Goal: Information Seeking & Learning: Learn about a topic

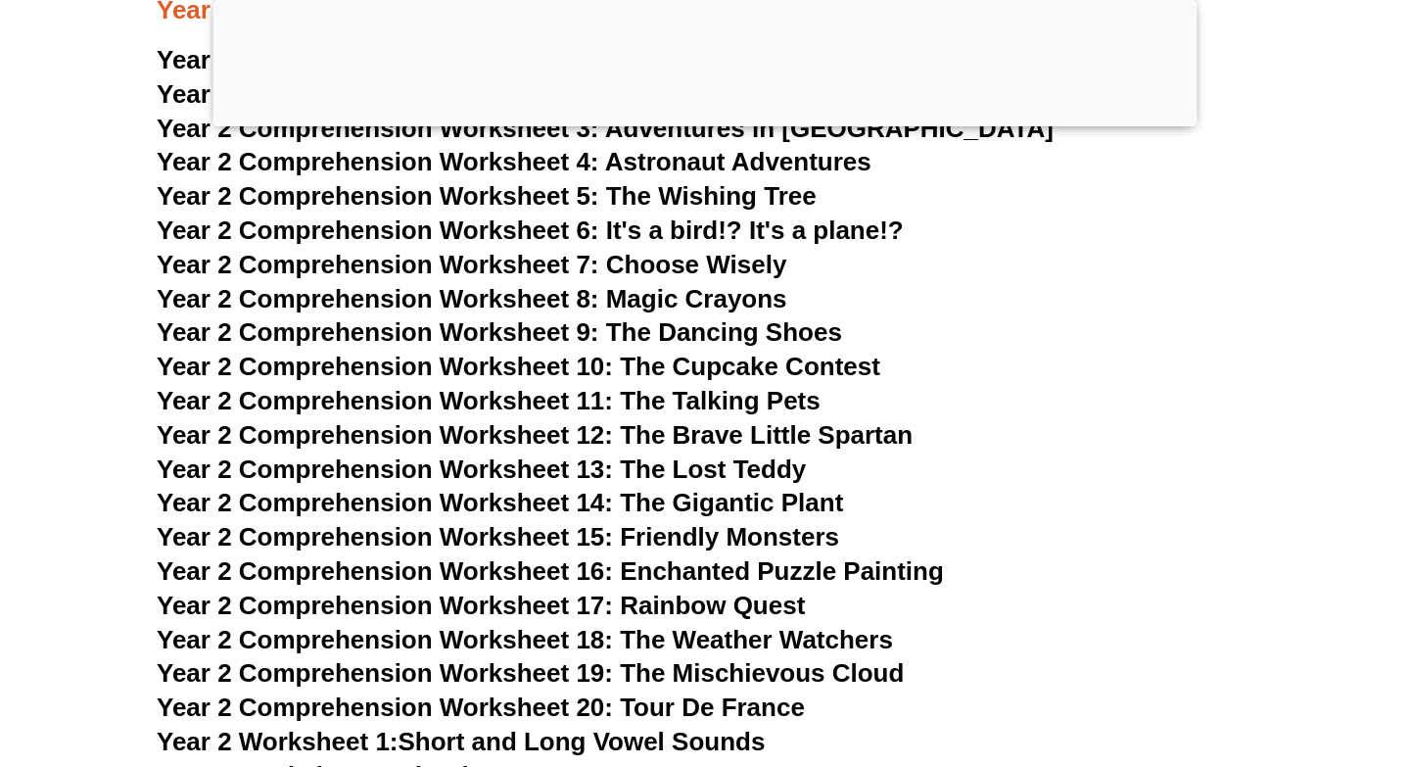
scroll to position [4771, 0]
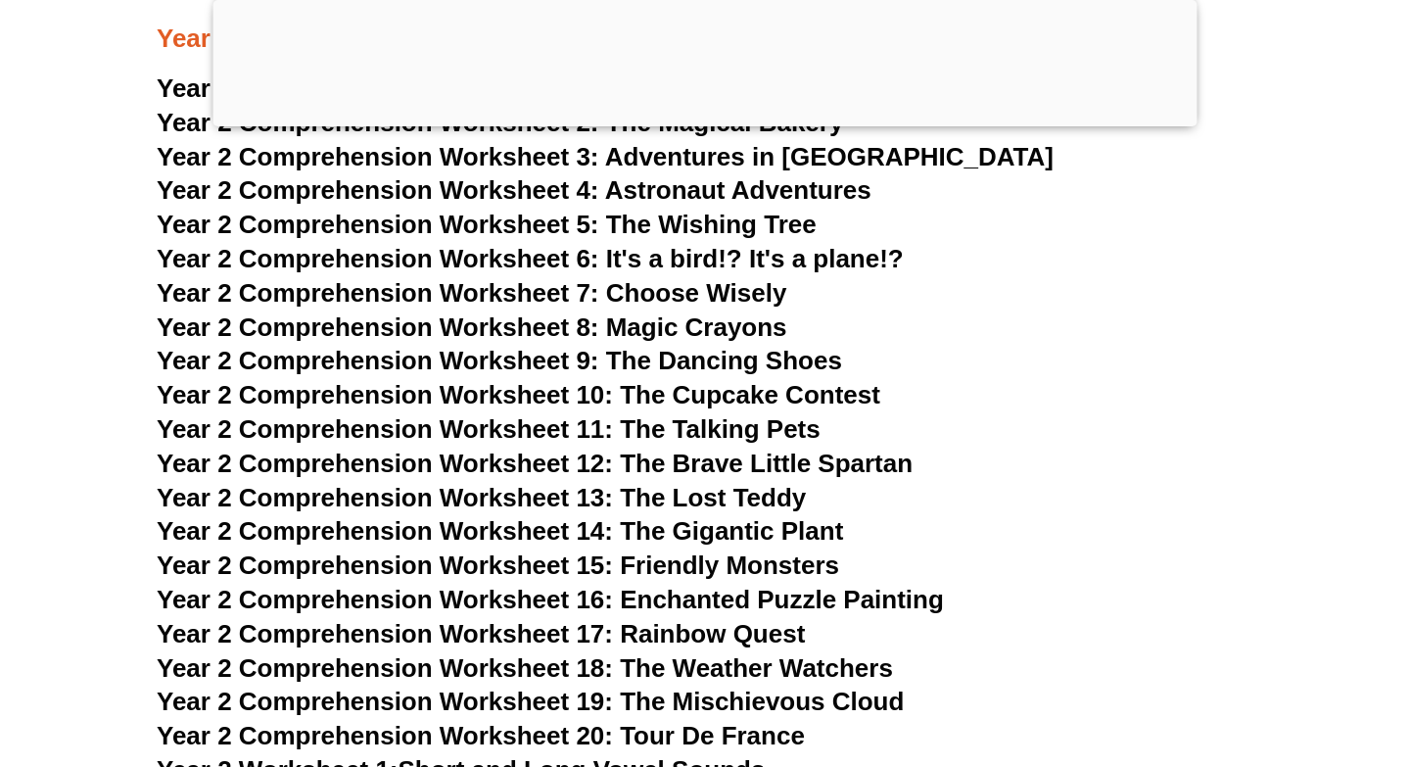
click at [665, 398] on span "Year 2 Comprehension Worksheet 10: The Cupcake Contest" at bounding box center [519, 394] width 724 height 29
click at [692, 436] on span "Year 2 Comprehension Worksheet 11: The Talking Pets" at bounding box center [489, 428] width 664 height 29
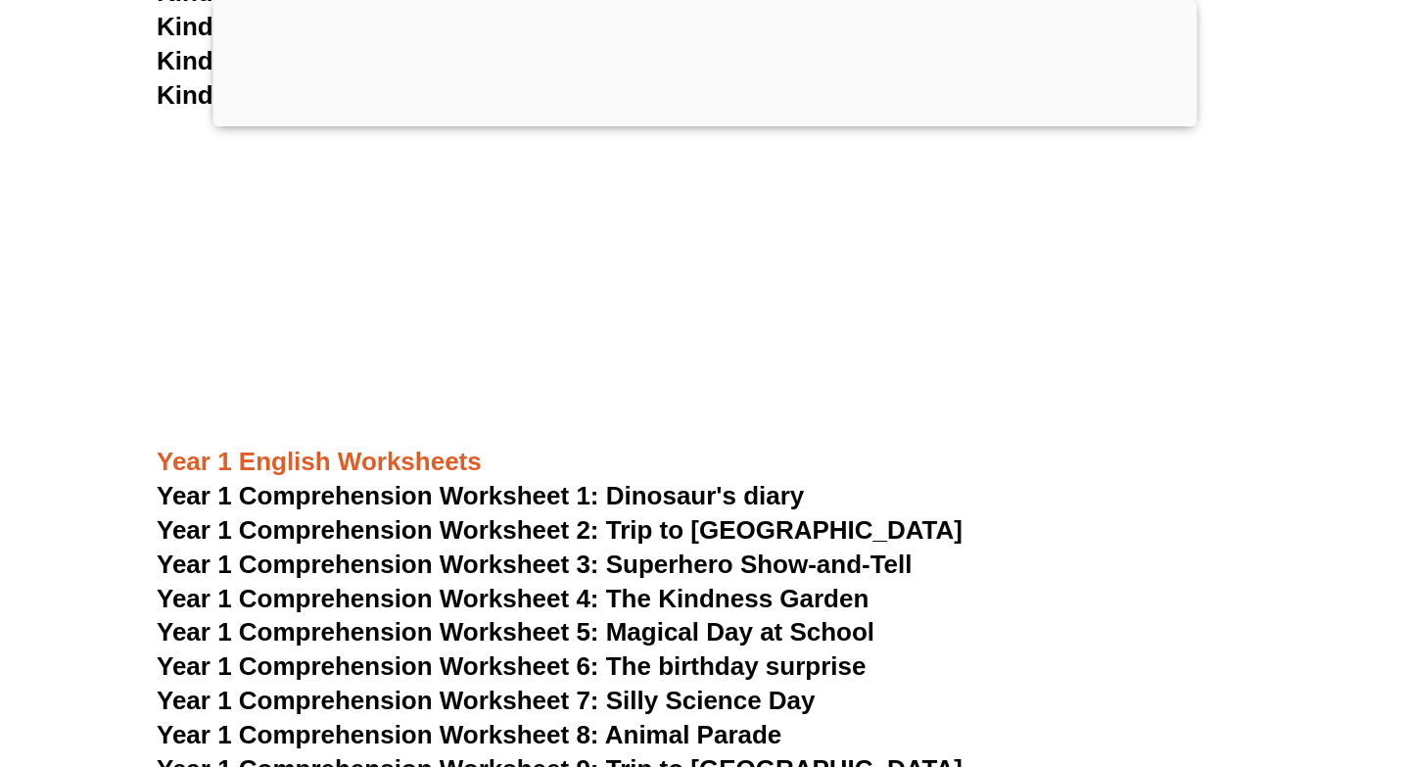
scroll to position [2387, 0]
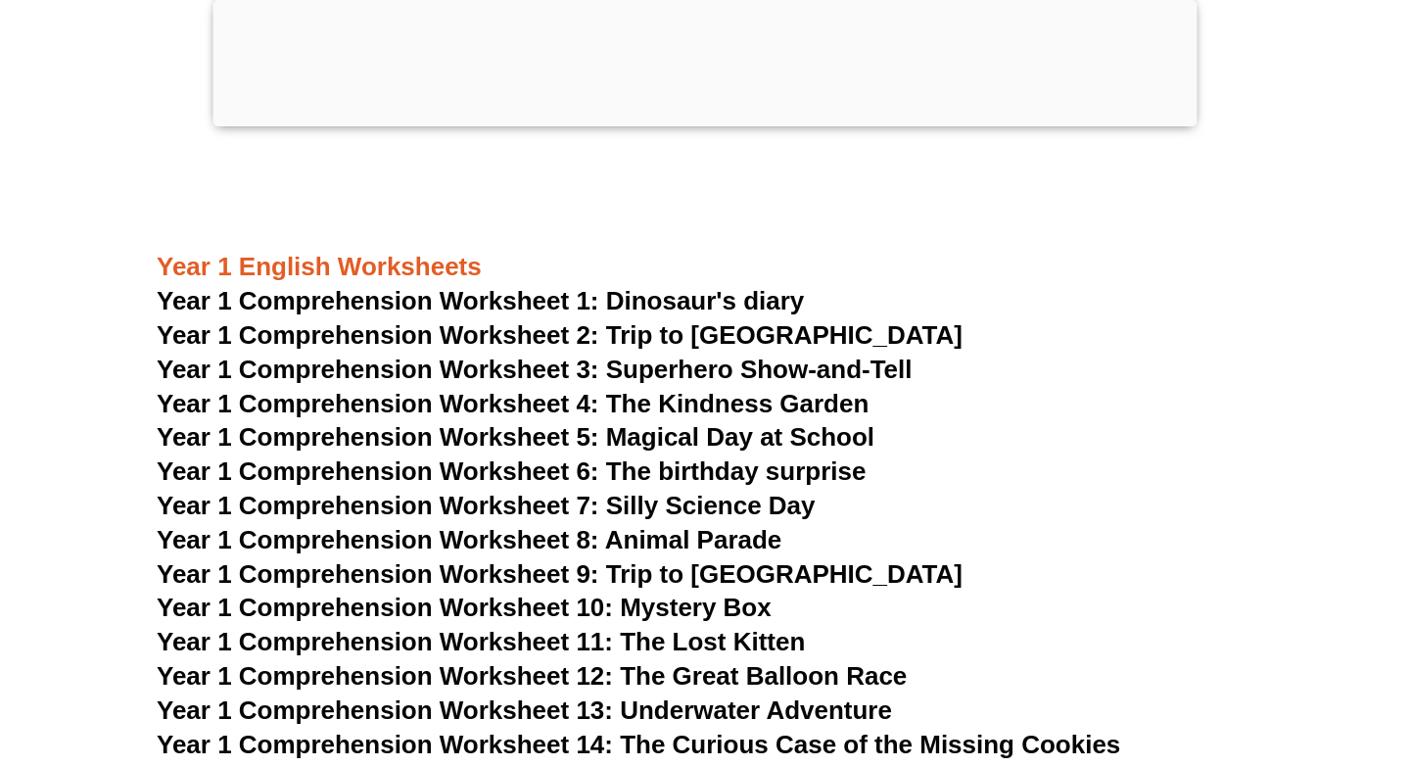
click at [789, 410] on span "Year 1 Comprehension Worksheet 4: The Kindness Garden" at bounding box center [513, 403] width 712 height 29
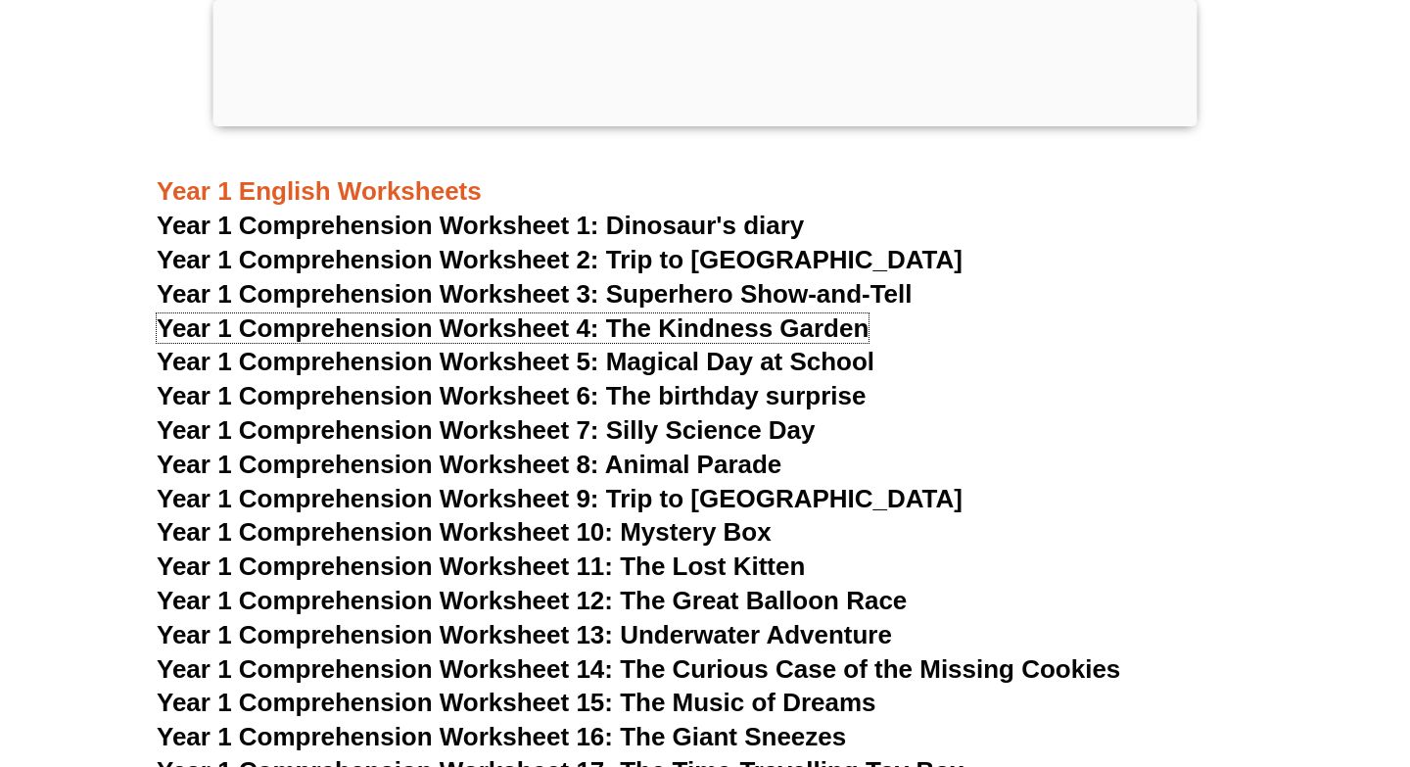
scroll to position [2465, 0]
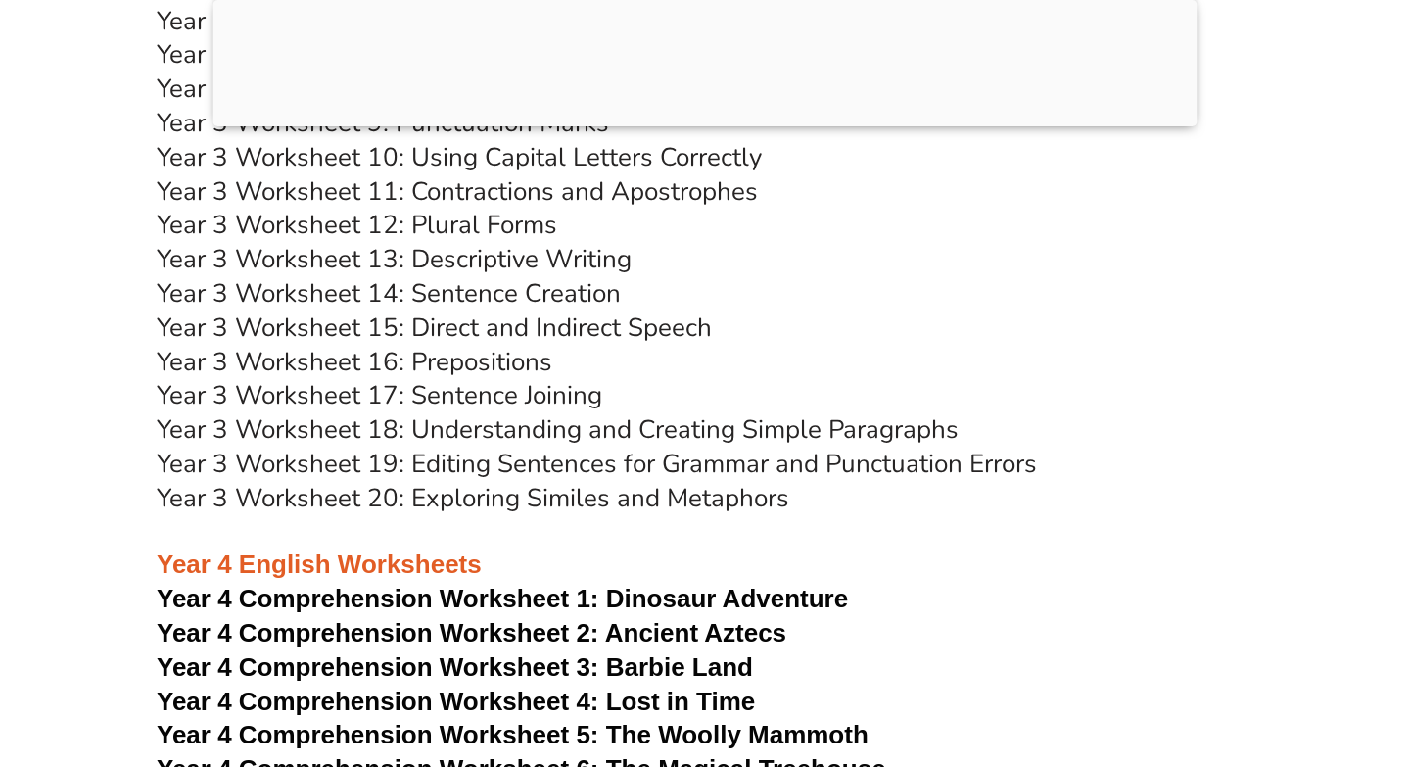
scroll to position [7697, 0]
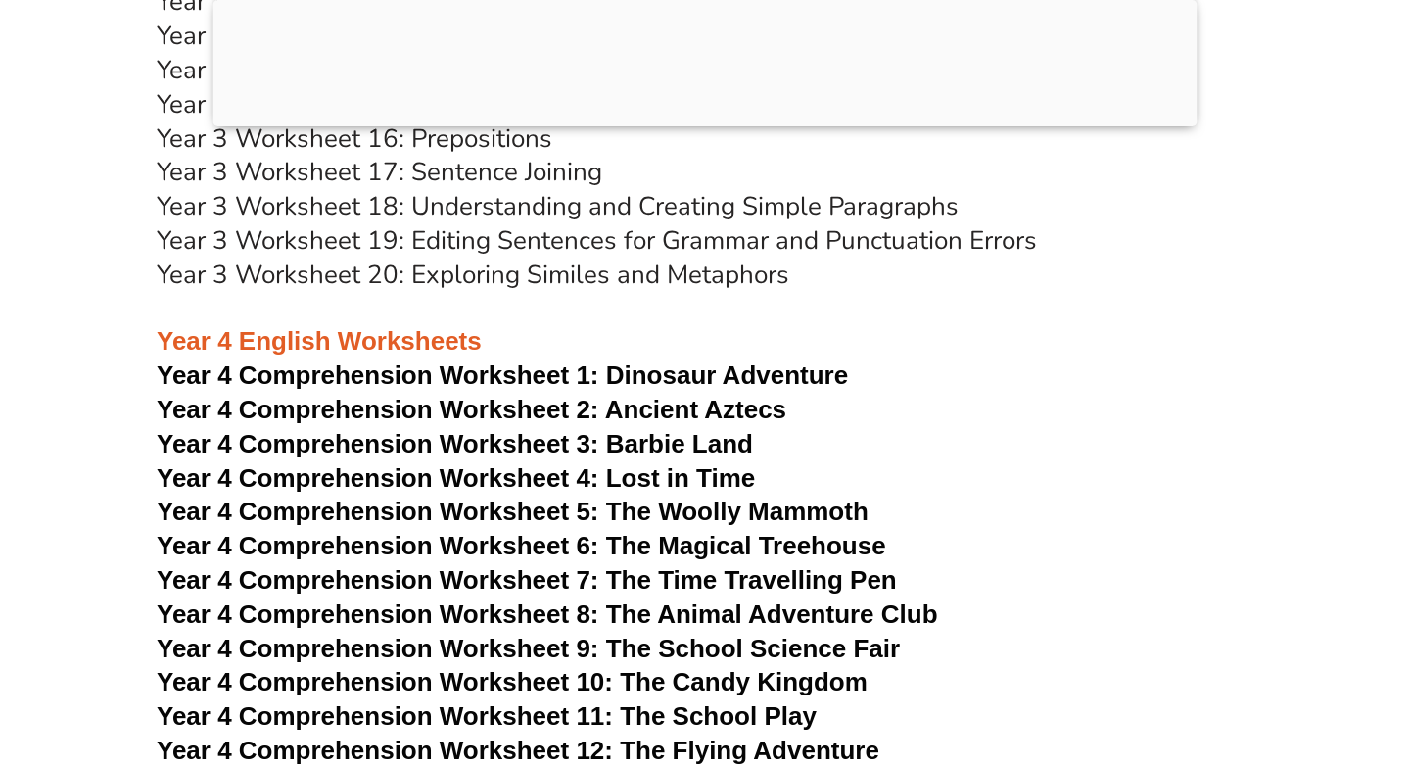
click at [757, 375] on span "Dinosaur Adventure" at bounding box center [727, 374] width 242 height 29
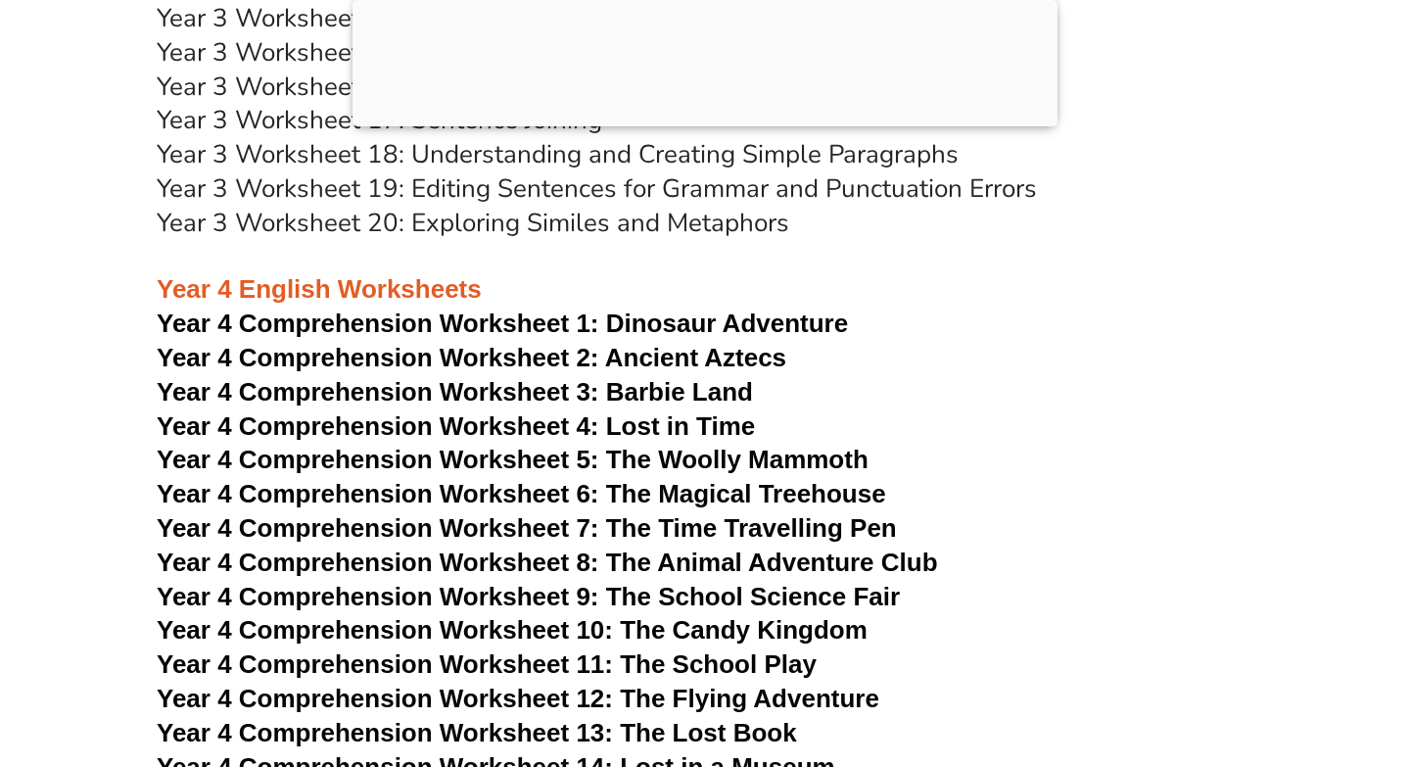
click at [605, 427] on span "Year 4 Comprehension Worksheet 4: Lost in Time" at bounding box center [456, 425] width 598 height 29
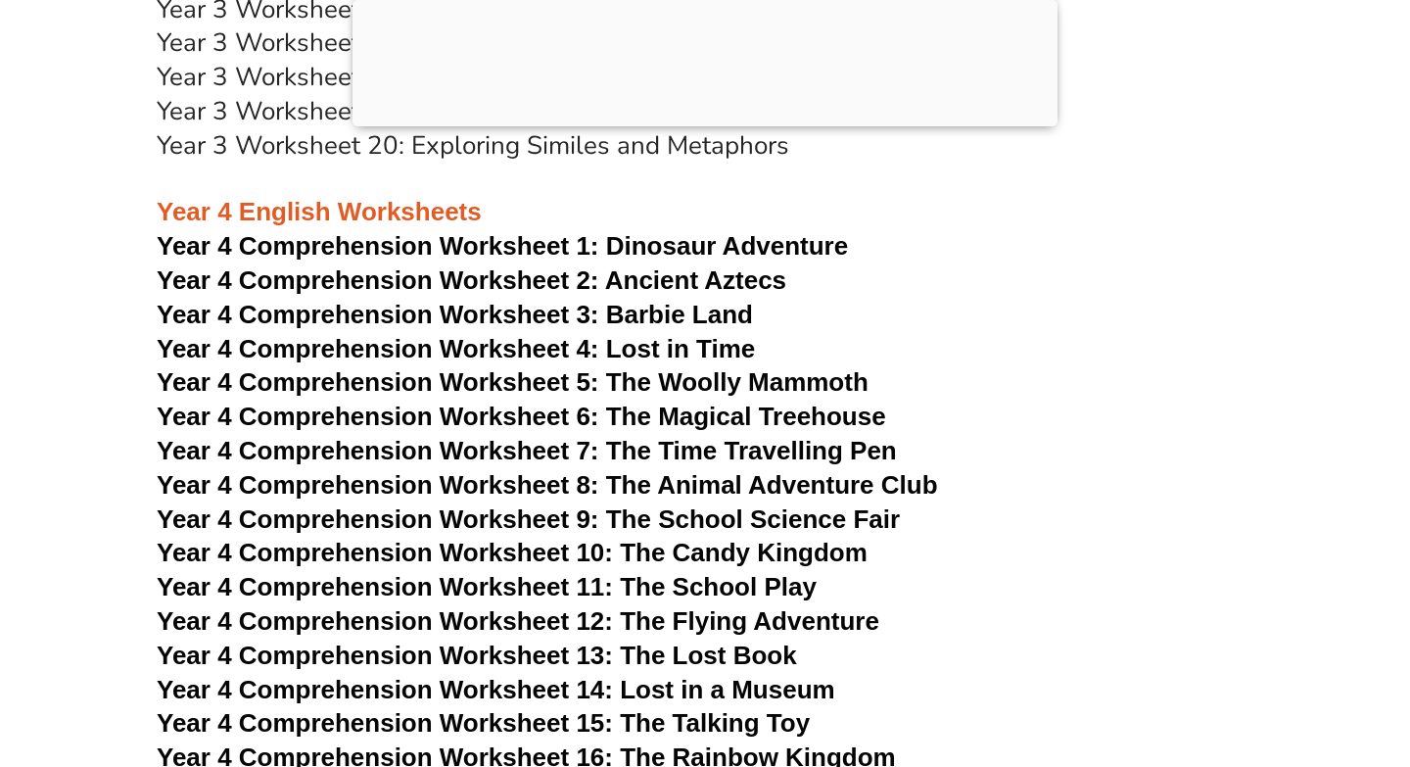
scroll to position [7867, 0]
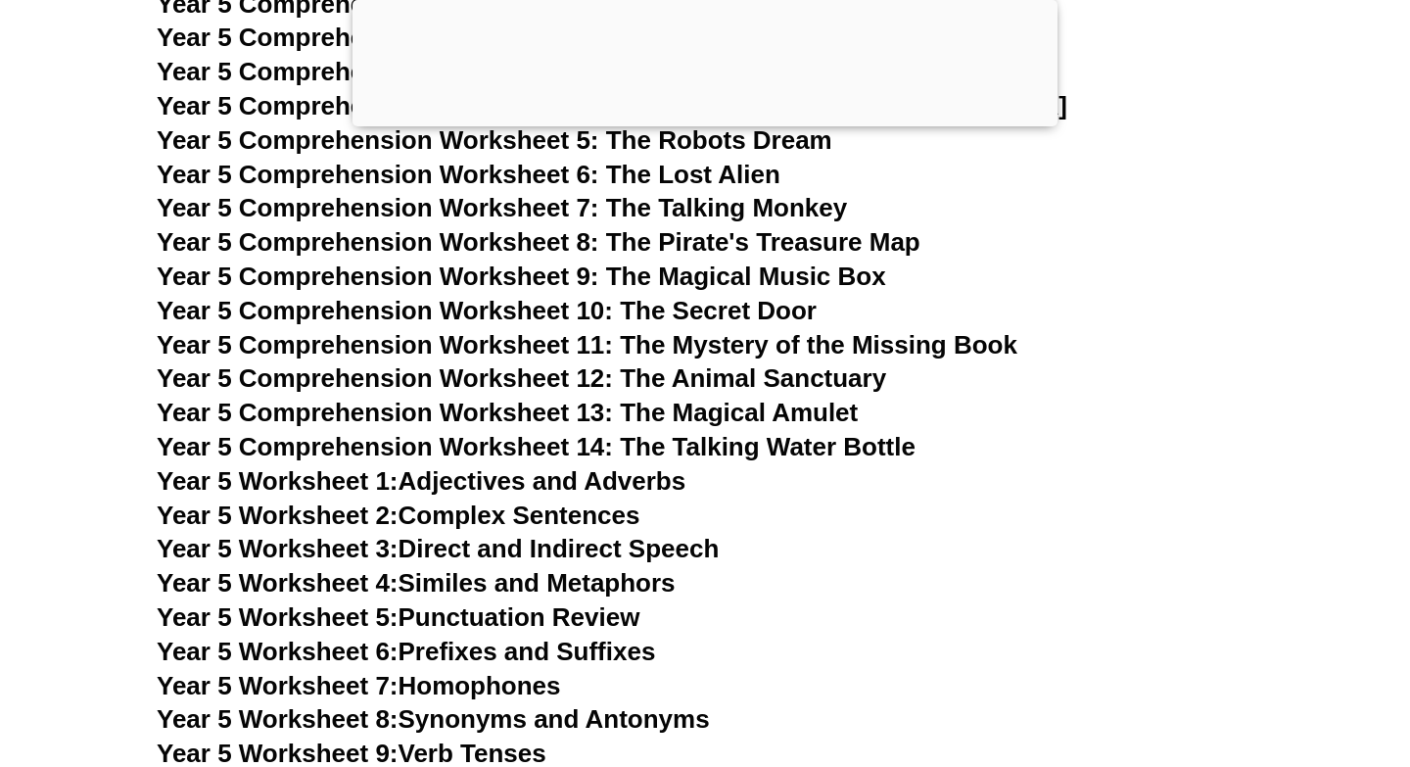
scroll to position [9248, 0]
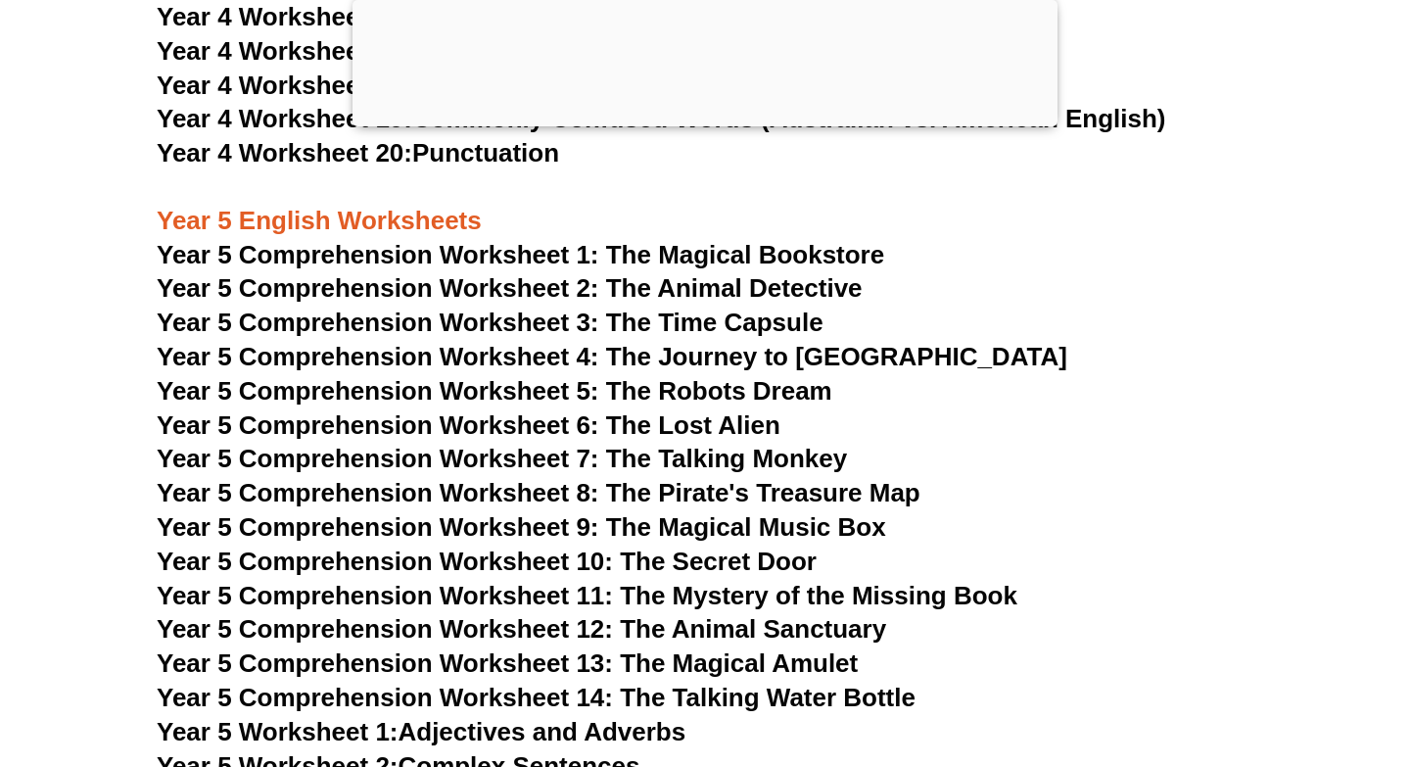
click at [760, 619] on span "Year 5 Comprehension Worksheet 12: The Animal Sanctuary" at bounding box center [521, 628] width 729 height 29
click at [602, 701] on span "Year 5 Comprehension Worksheet 14: The Talking Water Bottle" at bounding box center [536, 696] width 759 height 29
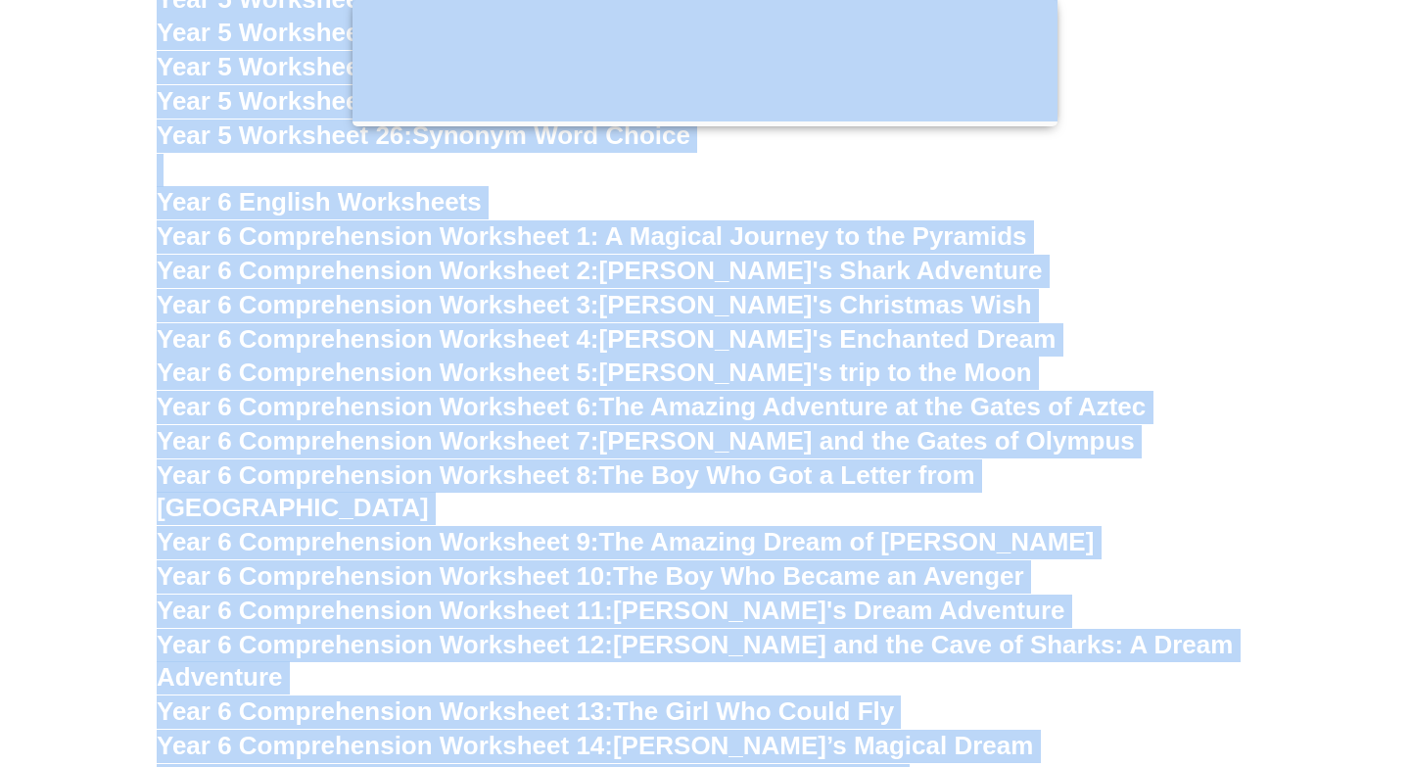
scroll to position [10833, 0]
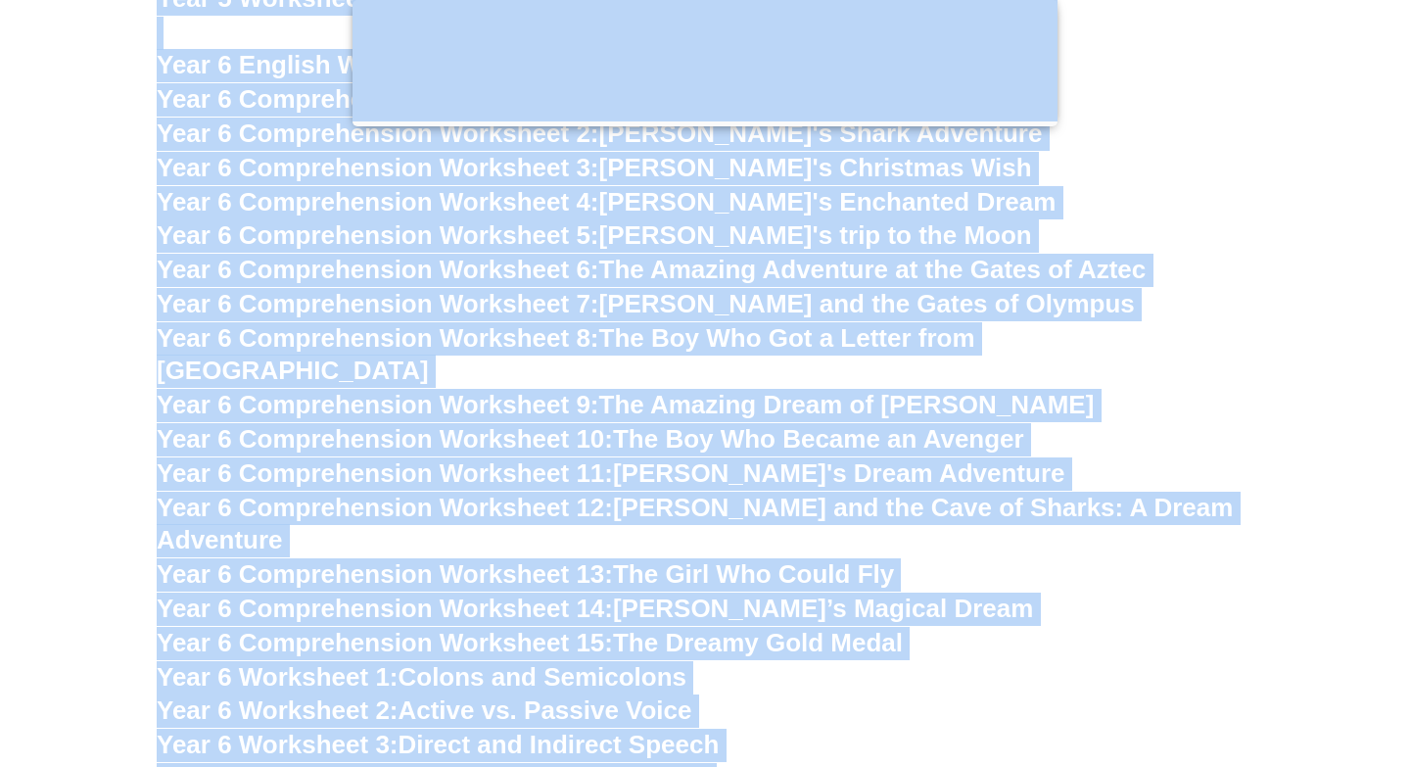
drag, startPoint x: 150, startPoint y: 292, endPoint x: 1111, endPoint y: 766, distance: 1071.8
click at [1111, 766] on body "Skip to content The Difference Personalised Program Inspirational Tutors Motiva…" at bounding box center [705, 133] width 1410 height 21932
click at [1009, 694] on h3 "Year 6 Worksheet 2: Active vs. Passive Voice" at bounding box center [705, 710] width 1097 height 33
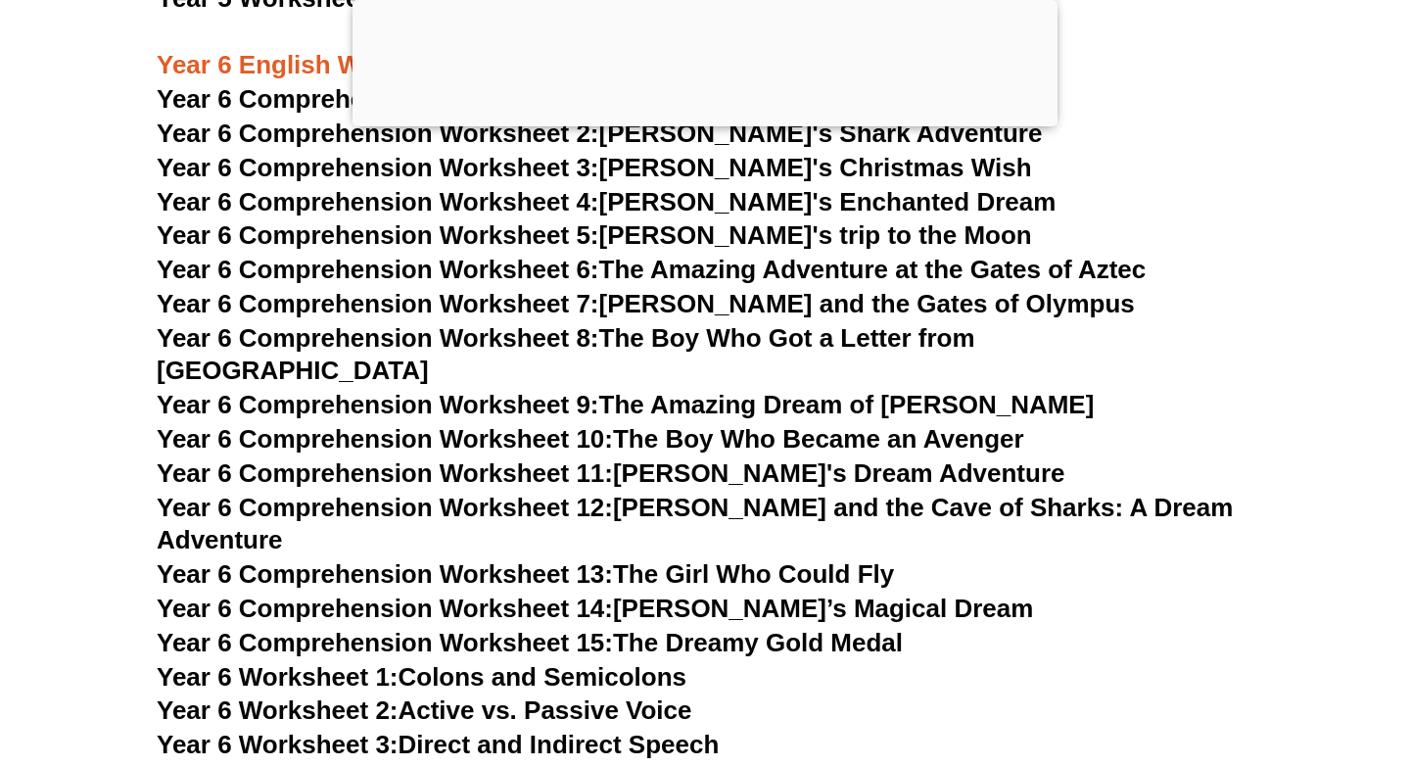
click at [884, 492] on link "Year 6 Comprehension Worksheet 12: Emma and the Cave of Sharks: A Dream Adventu…" at bounding box center [695, 523] width 1076 height 63
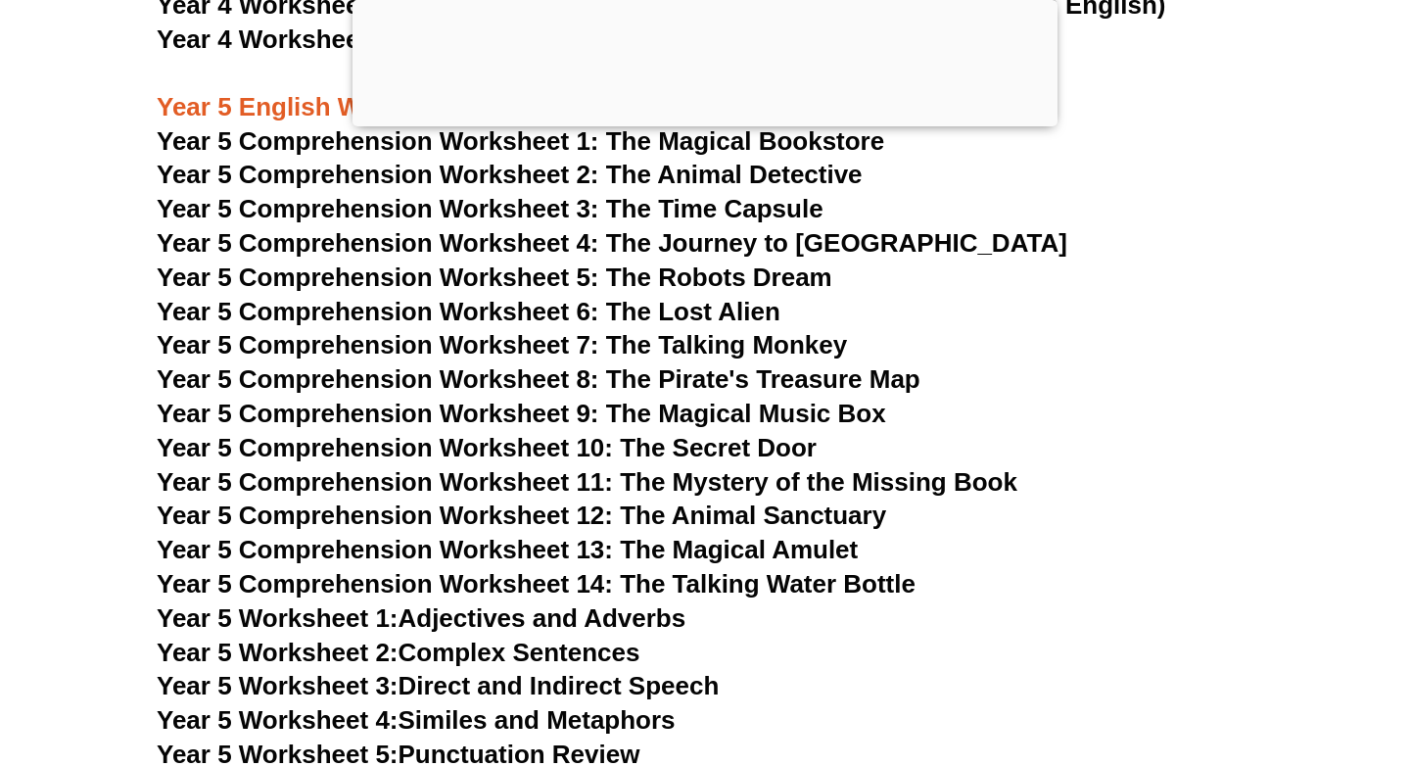
scroll to position [9359, 0]
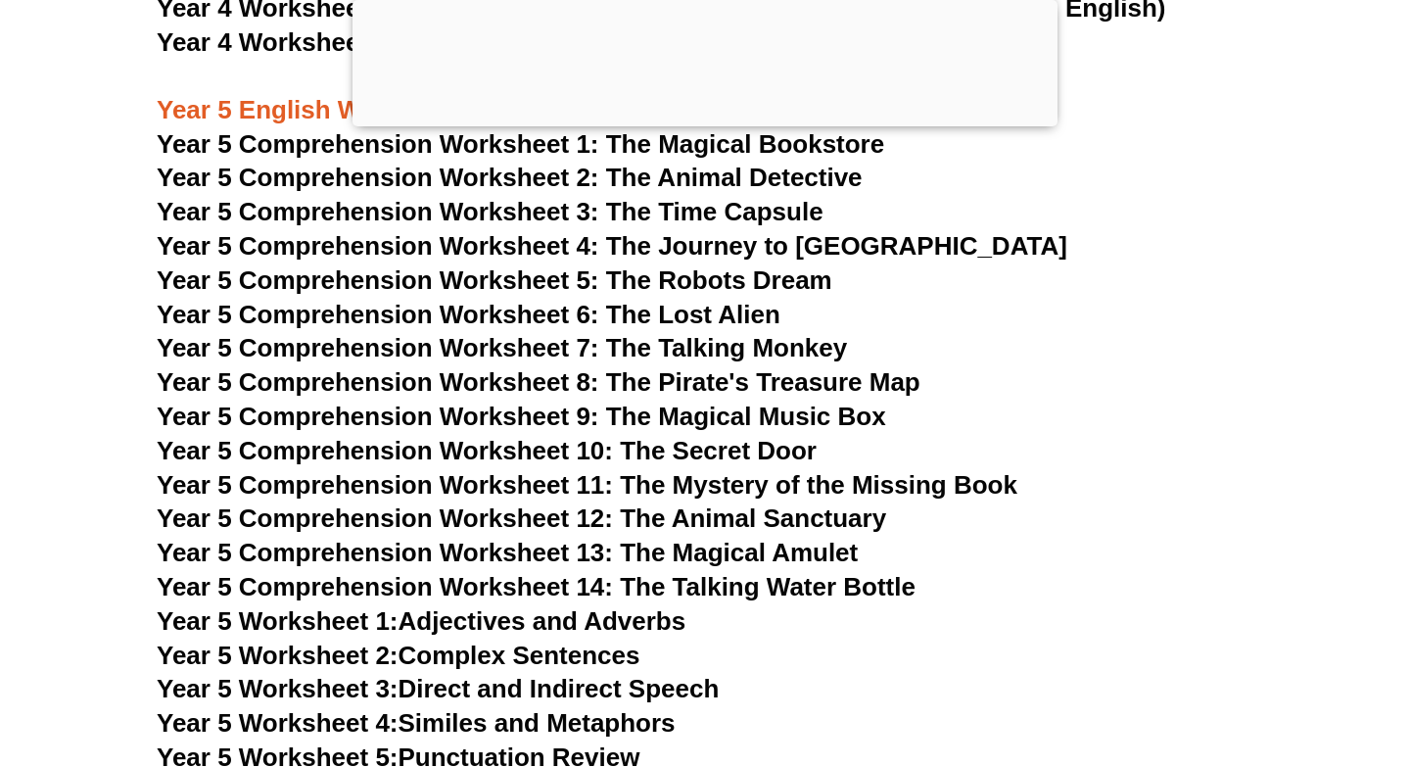
click at [639, 351] on span "Year 5 Comprehension Worksheet 7: The Talking Monkey" at bounding box center [502, 347] width 690 height 29
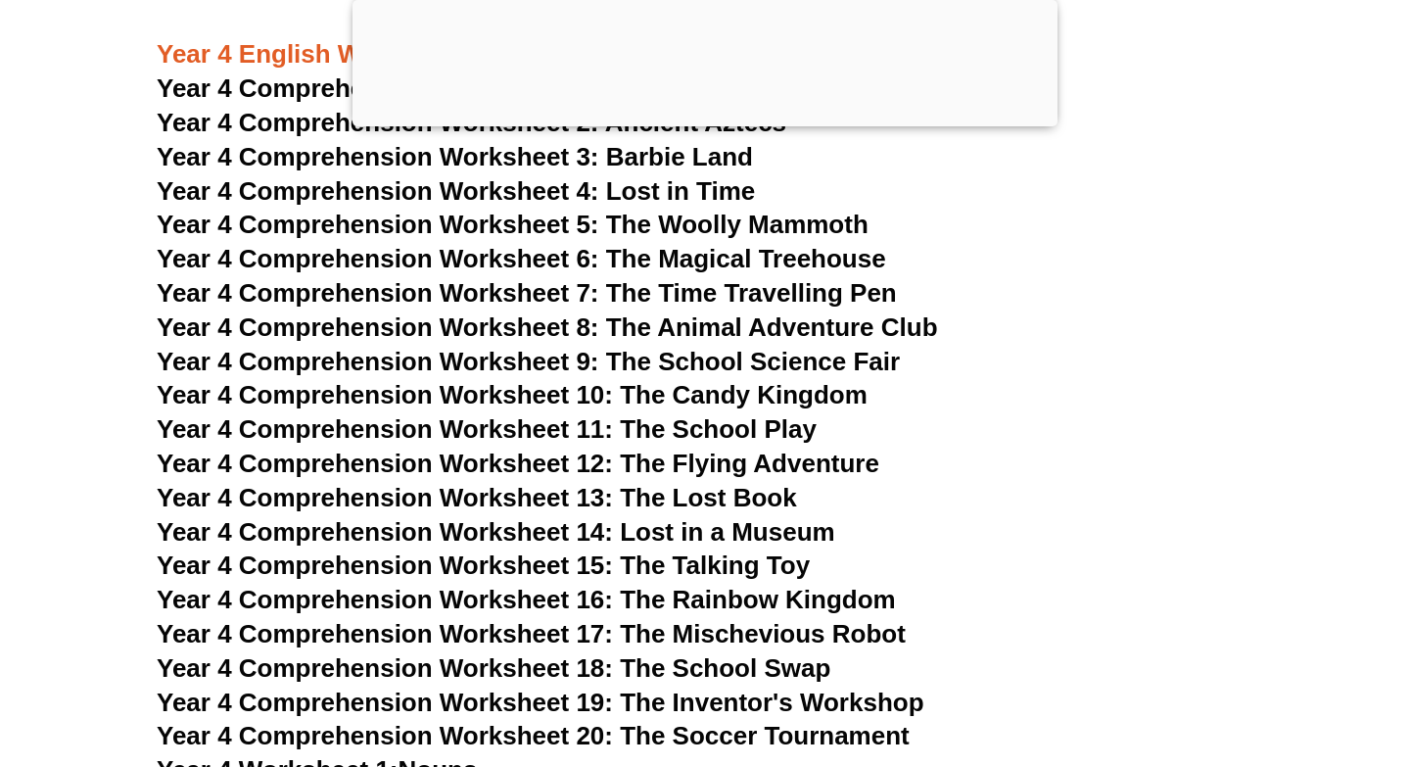
scroll to position [7993, 0]
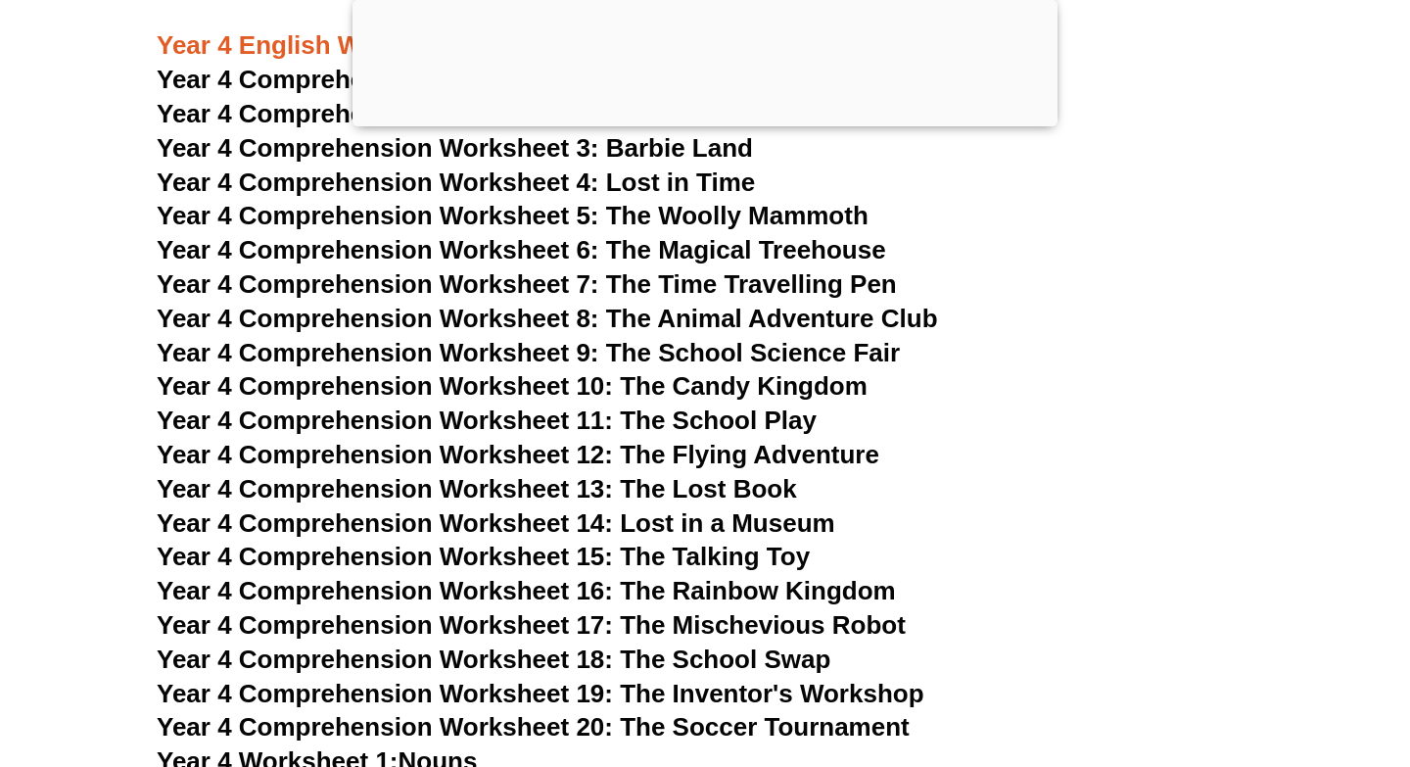
click at [618, 320] on span "Year 4 Comprehension Worksheet 8: The Animal Adventure Club" at bounding box center [547, 317] width 781 height 29
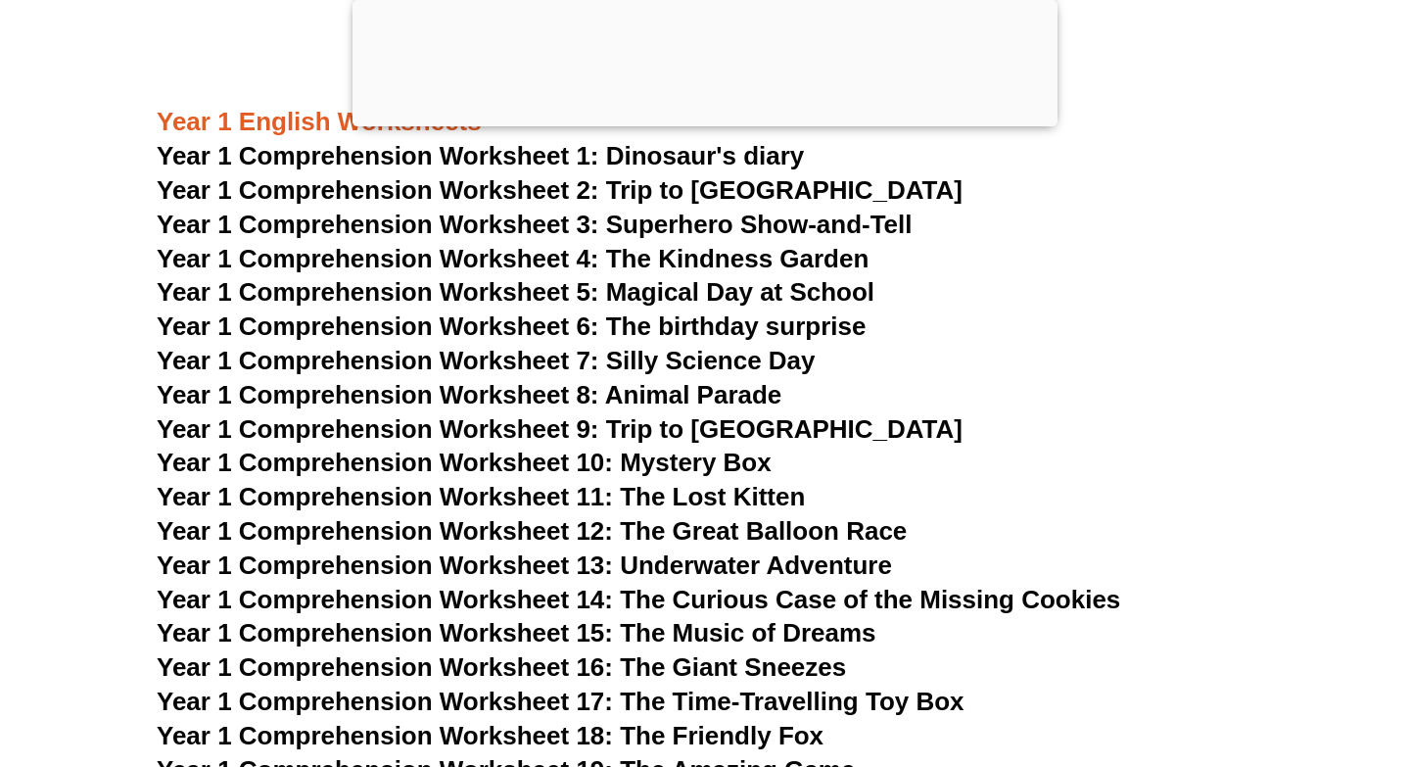
scroll to position [2530, 0]
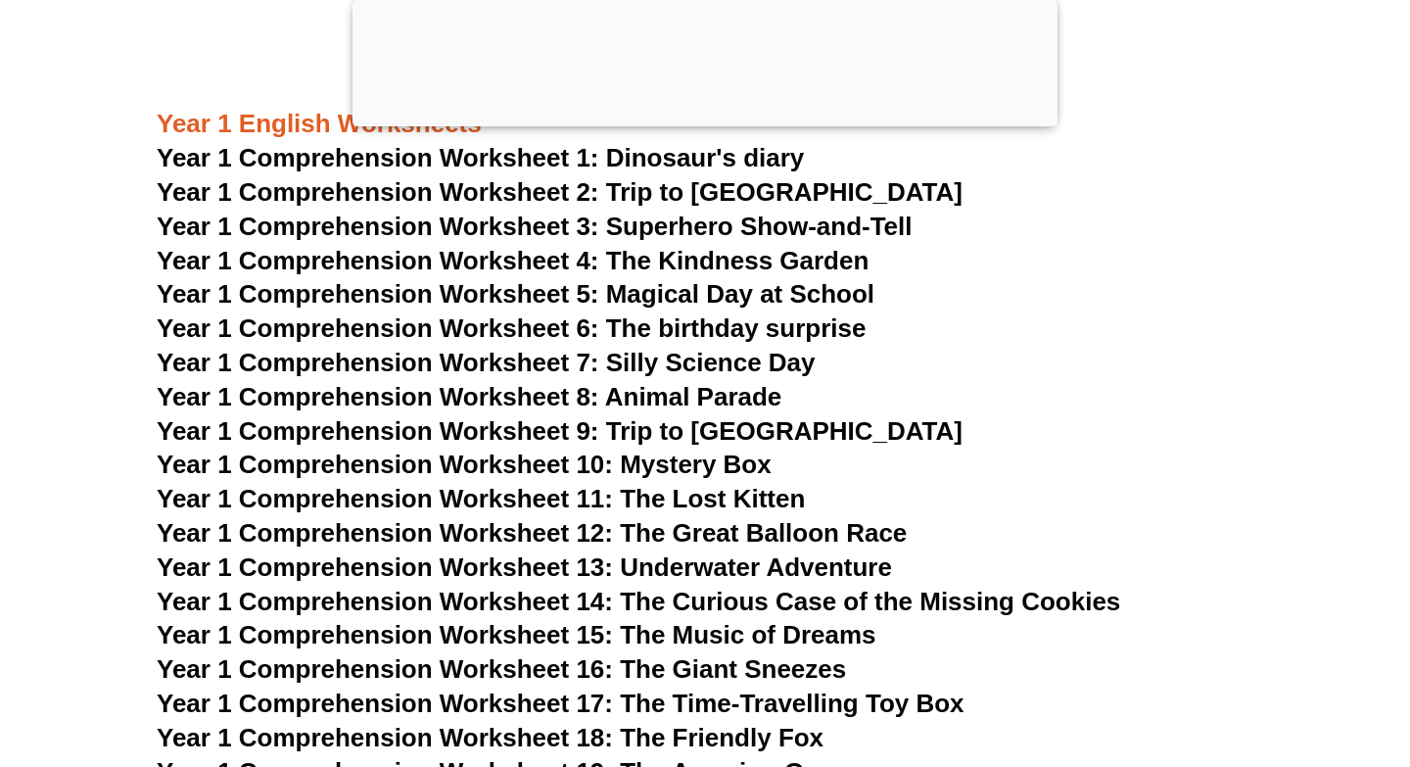
click at [547, 369] on span "Year 1 Comprehension Worksheet 7: Silly Science Day" at bounding box center [486, 362] width 659 height 29
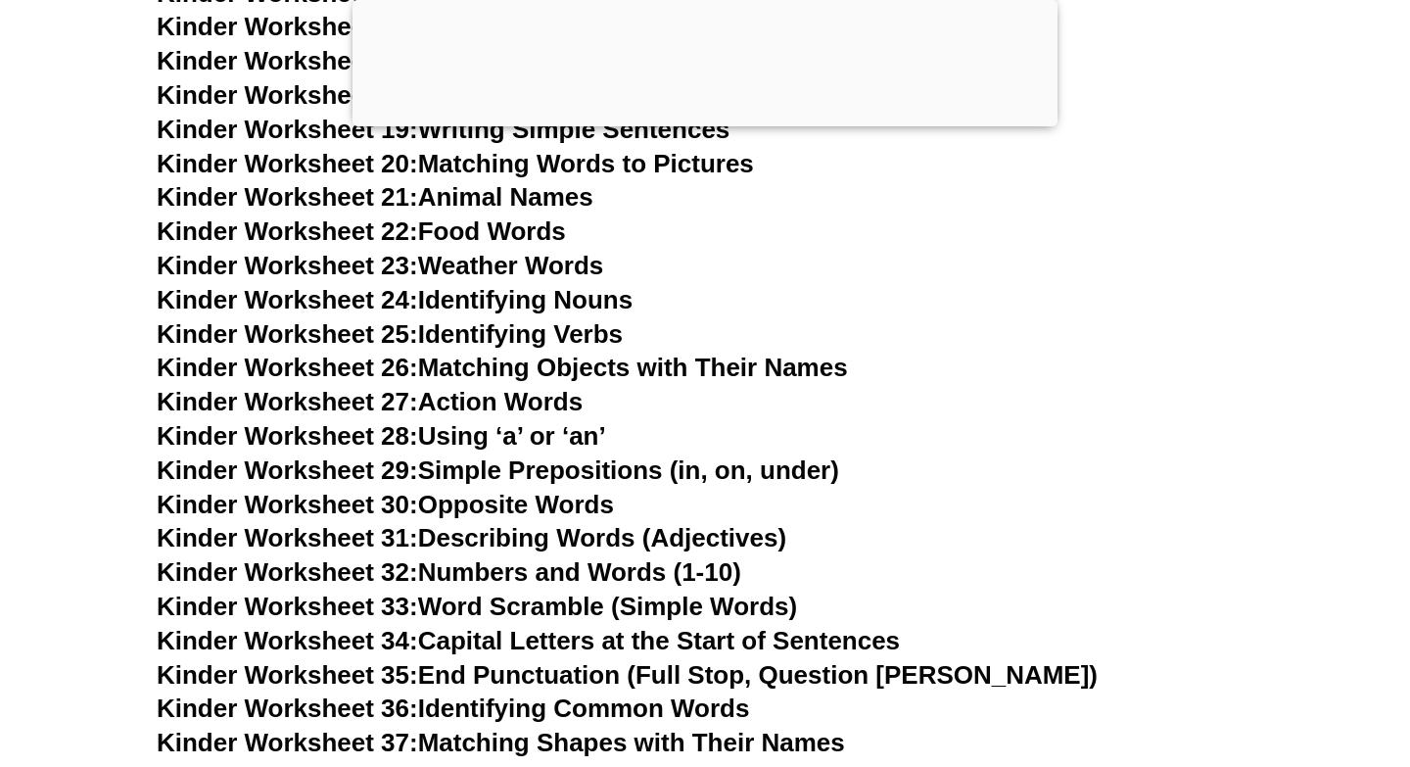
scroll to position [1383, 0]
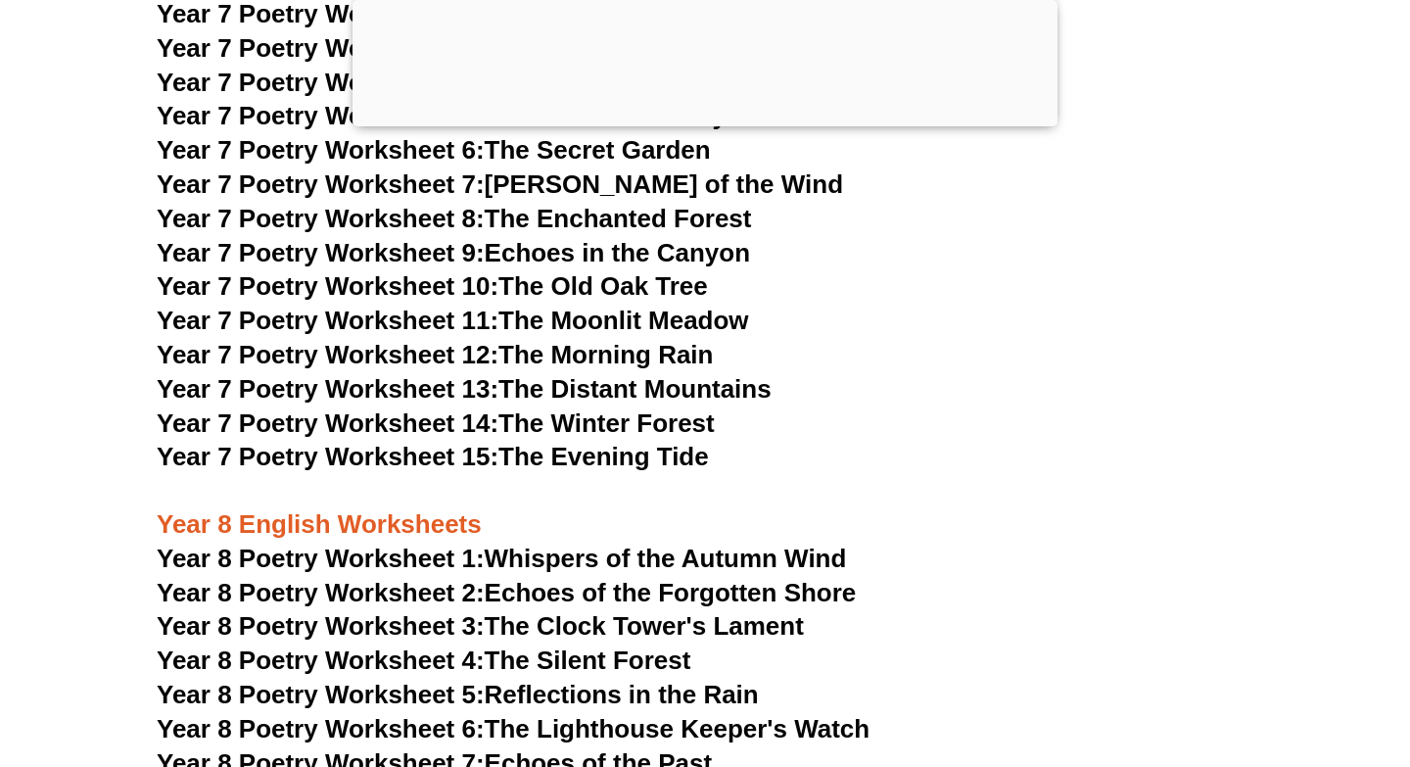
scroll to position [12357, 0]
